Goal: Information Seeking & Learning: Learn about a topic

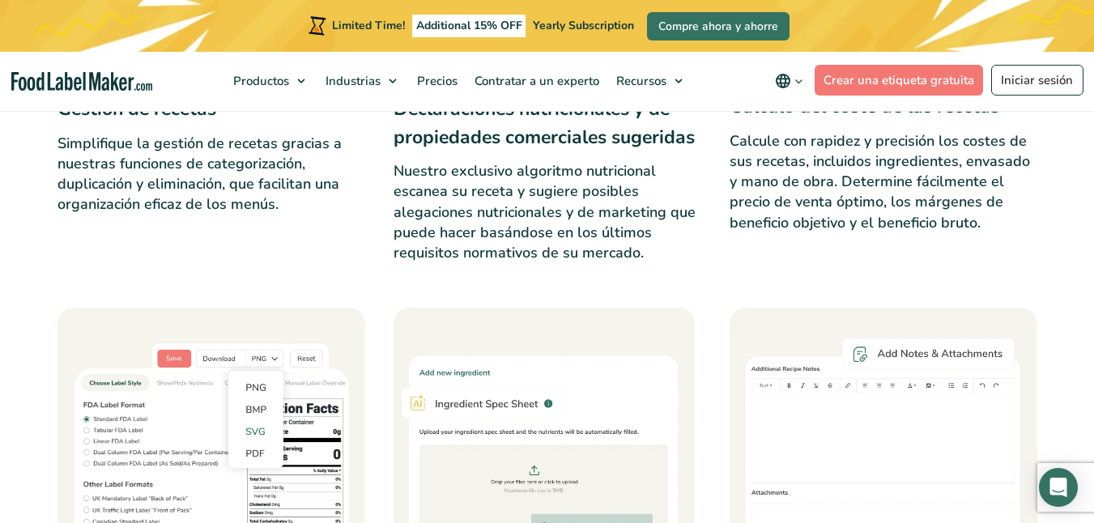
scroll to position [3141, 0]
